Goal: Check status: Check status

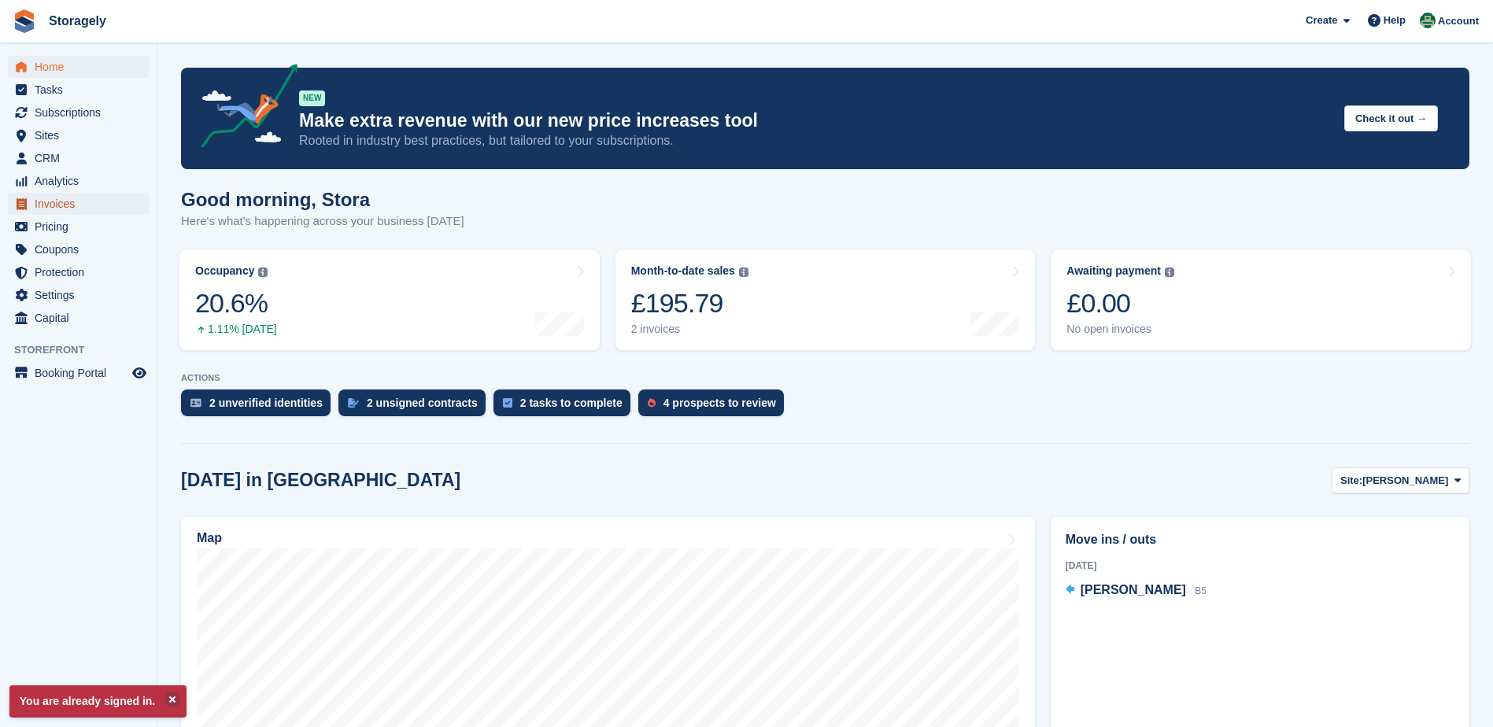
click at [68, 204] on span "Invoices" at bounding box center [82, 204] width 94 height 22
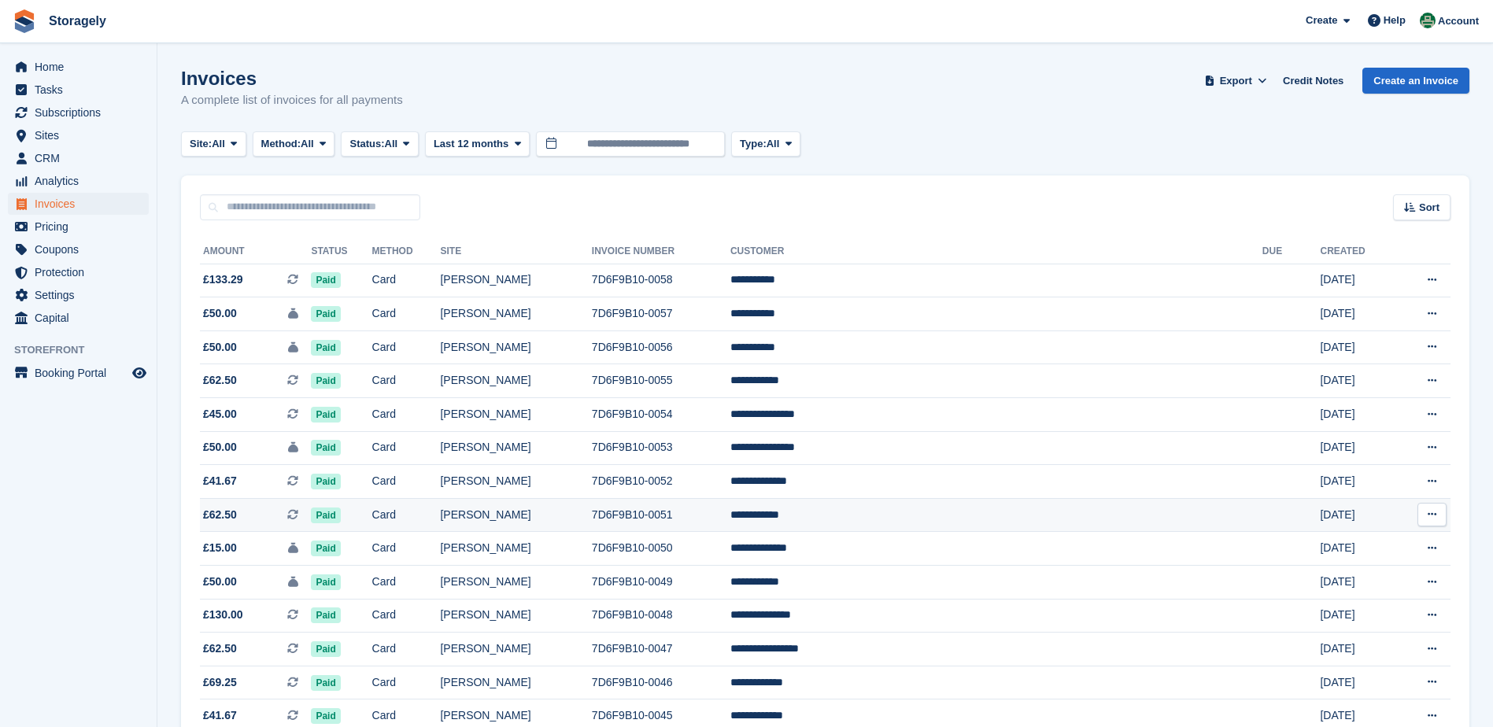
click at [1262, 507] on td at bounding box center [1291, 515] width 58 height 34
